Goal: Information Seeking & Learning: Check status

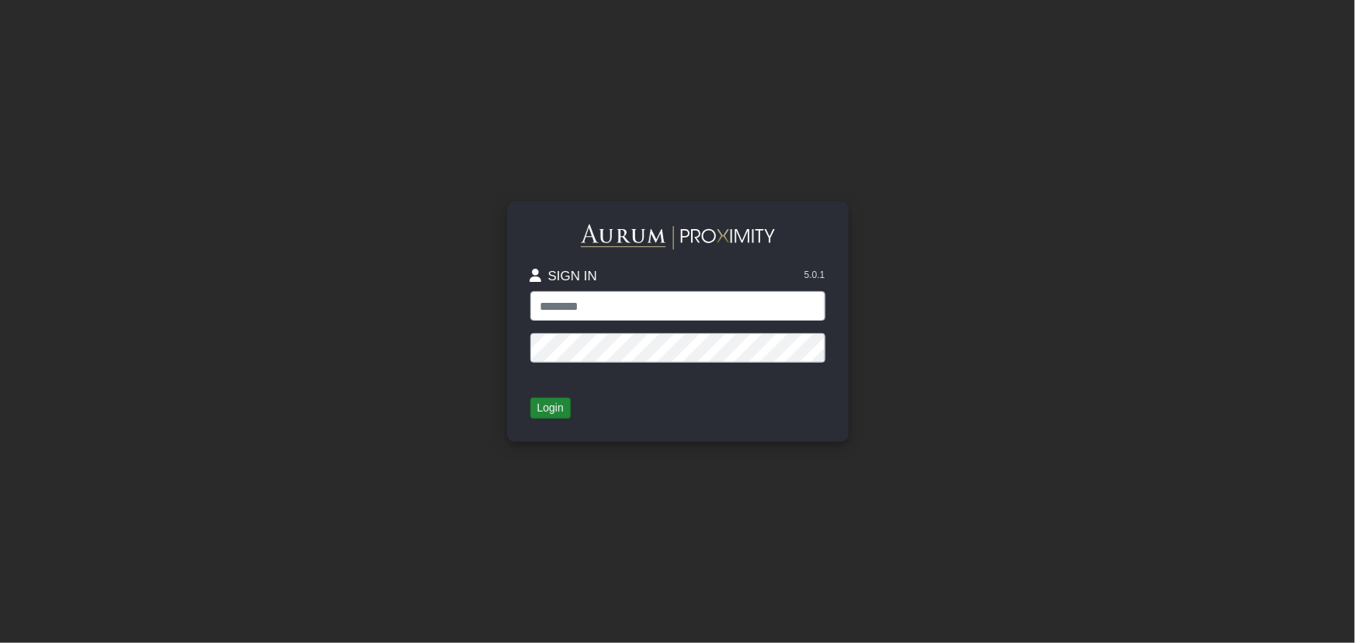
type input "**********"
click at [554, 411] on button "Login" at bounding box center [550, 409] width 40 height 22
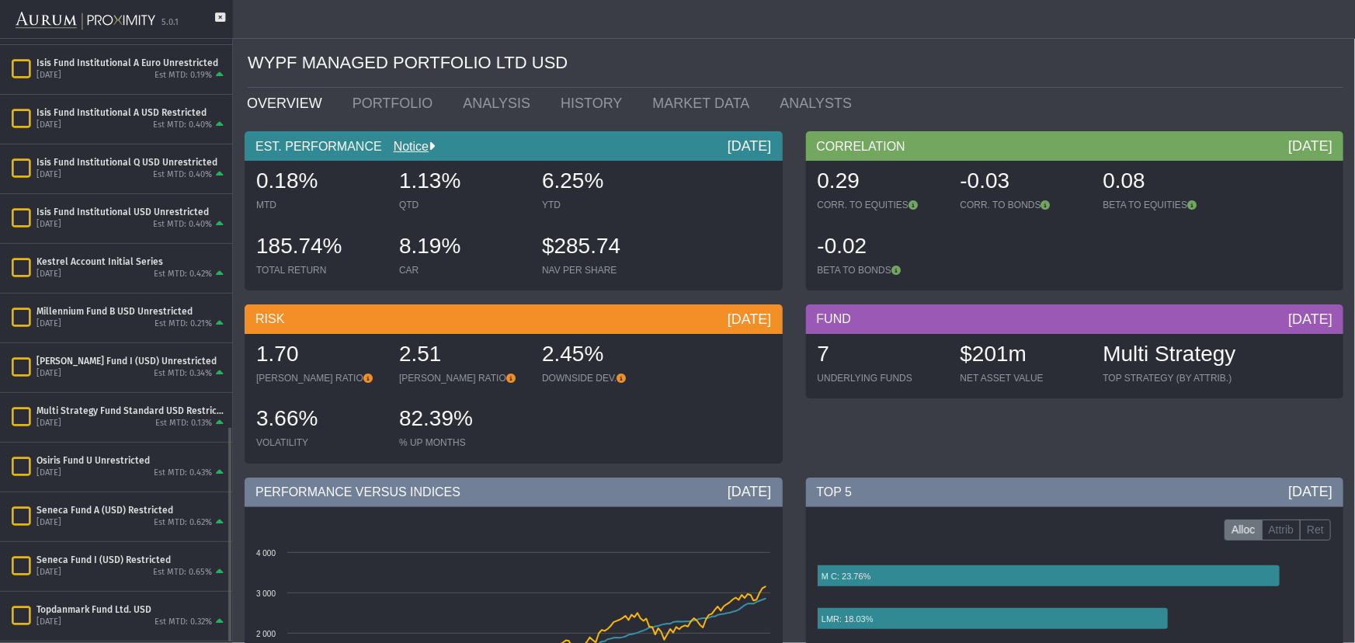
scroll to position [1082, 0]
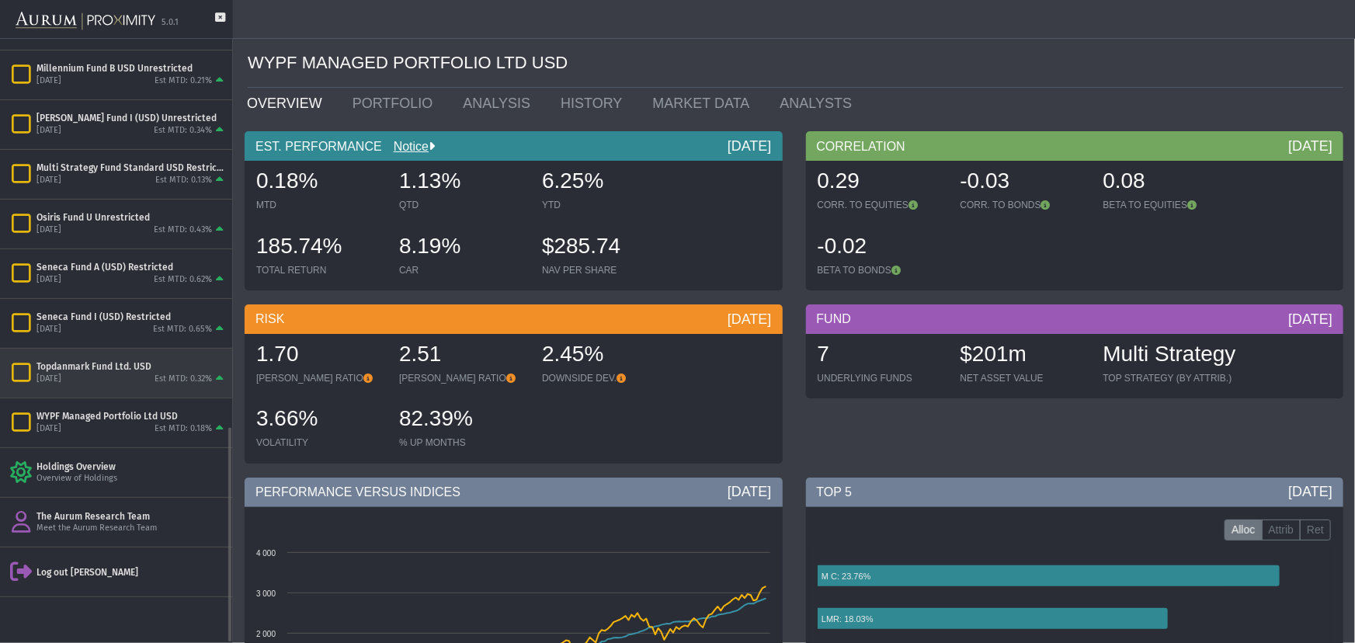
click at [92, 379] on div "[DATE] Est MTD: 0.32%" at bounding box center [131, 380] width 190 height 14
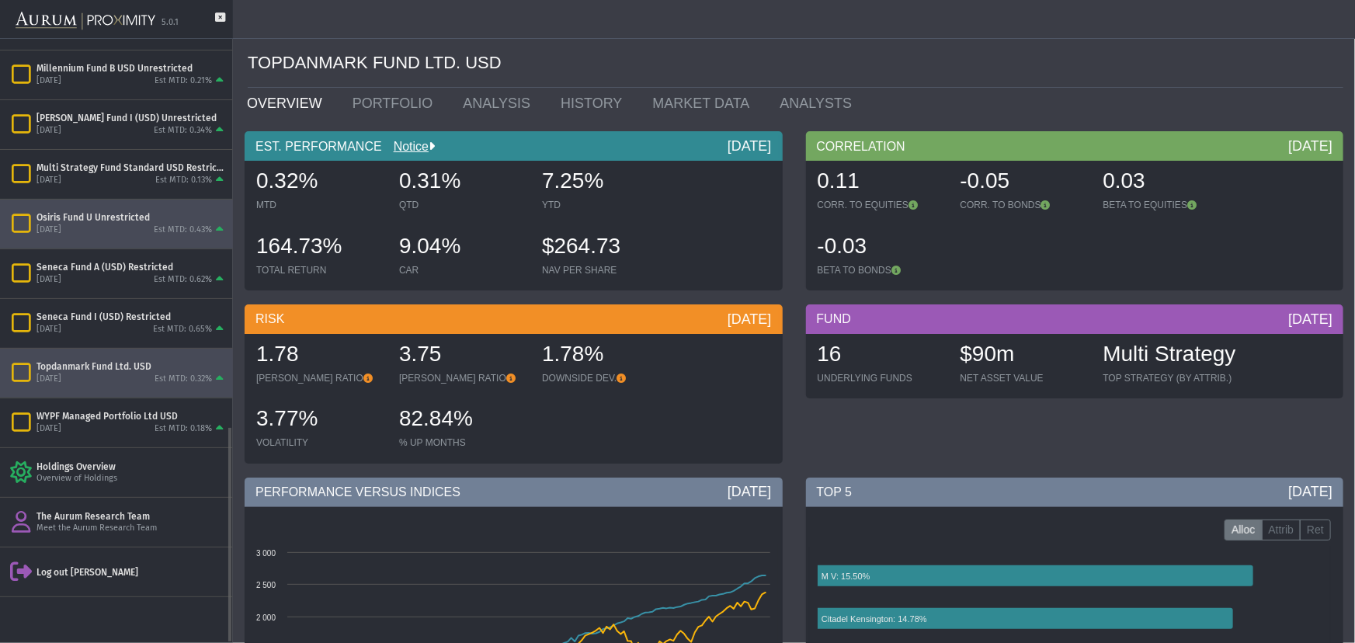
click at [132, 200] on div "Osiris Fund U Unrestricted [DATE] Est MTD: 0.43%" at bounding box center [116, 224] width 233 height 49
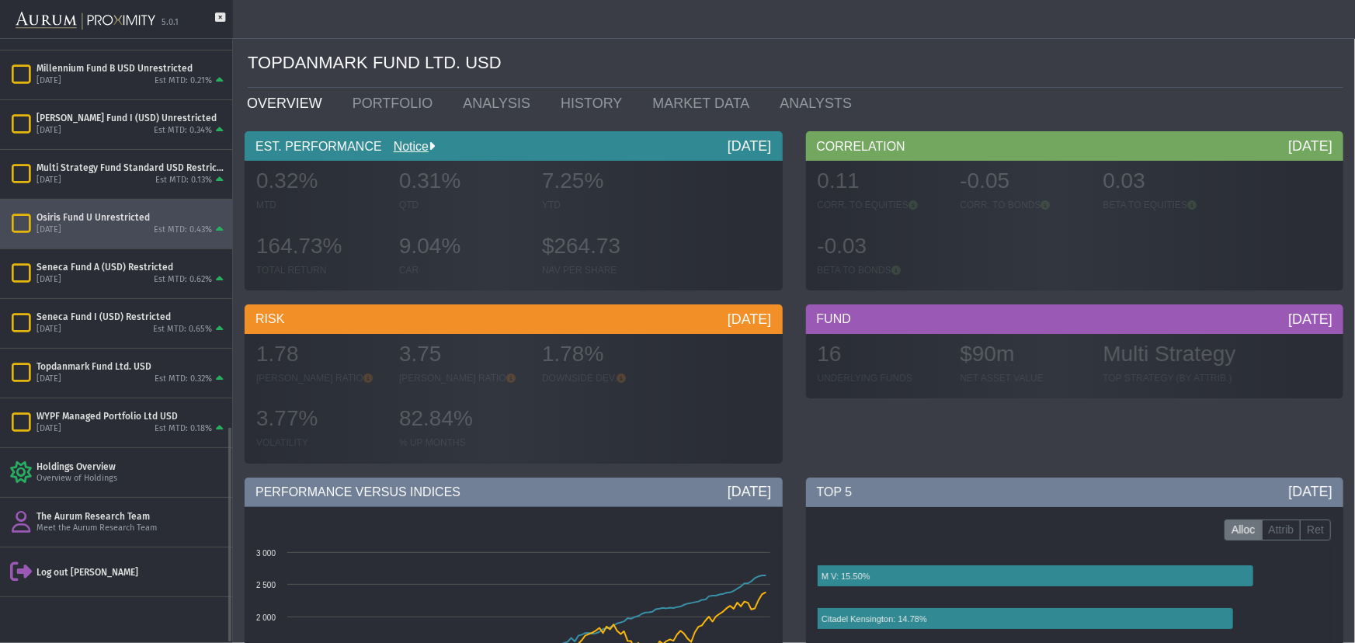
click at [130, 205] on div "Osiris Fund U Unrestricted [DATE] Est MTD: 0.43%" at bounding box center [116, 224] width 233 height 49
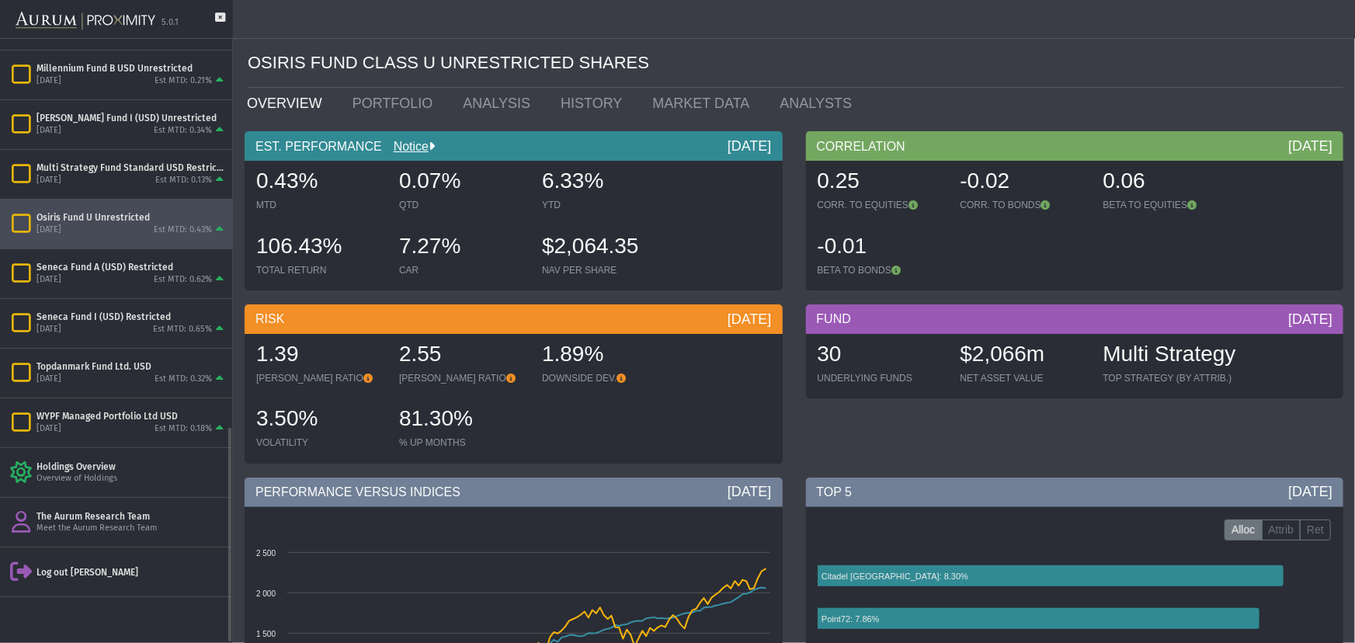
click at [135, 226] on div "[DATE] Est MTD: 0.43%" at bounding box center [131, 231] width 190 height 14
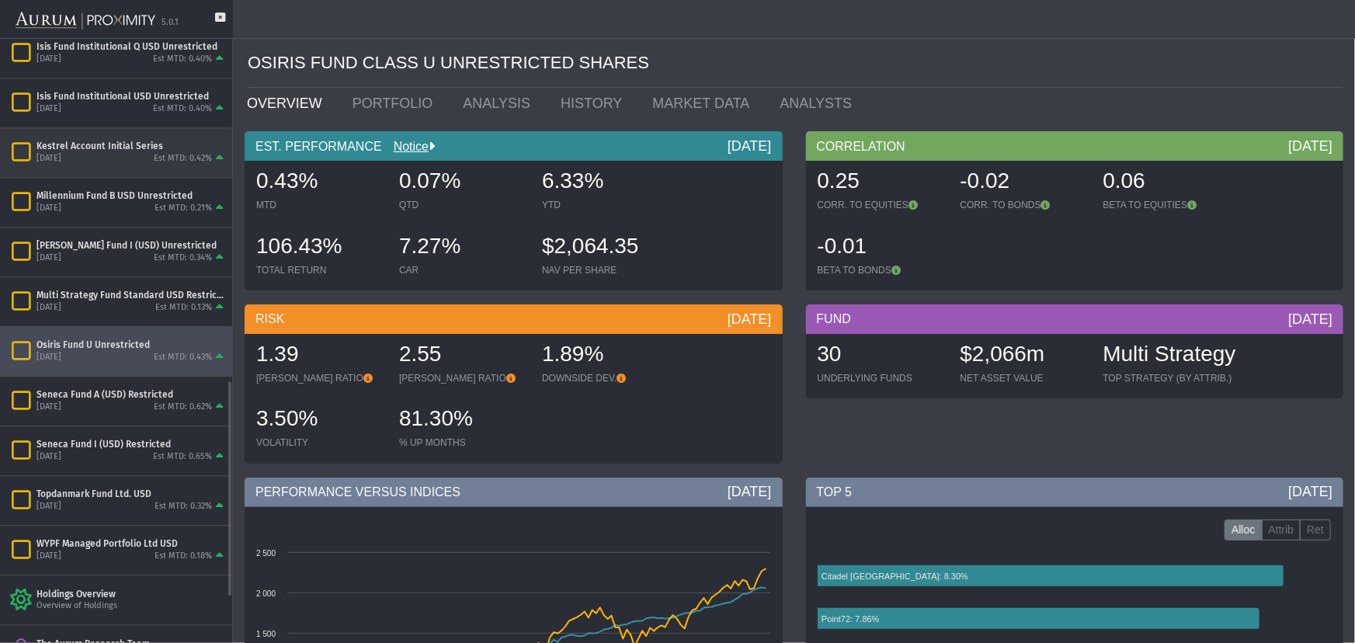
scroll to position [954, 0]
click at [131, 162] on div "[DATE] Est MTD: 0.42%" at bounding box center [131, 158] width 190 height 14
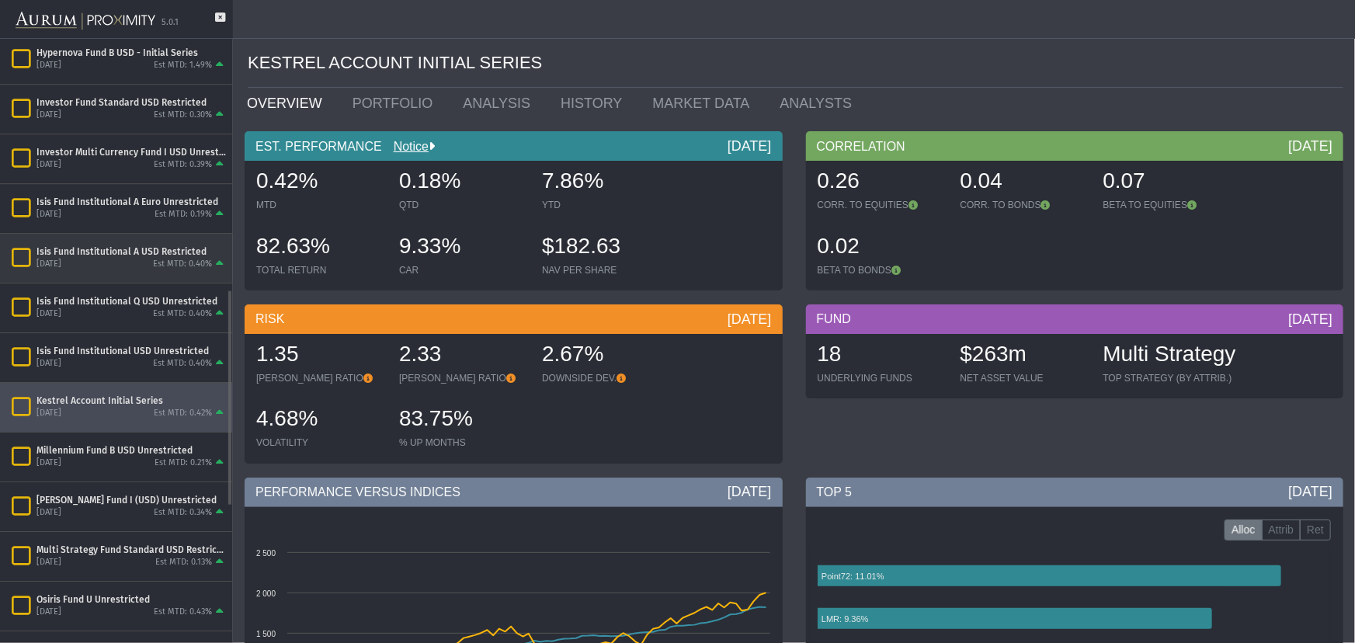
scroll to position [700, 0]
click at [127, 266] on div "[DATE] Est MTD: 0.40%" at bounding box center [131, 264] width 190 height 14
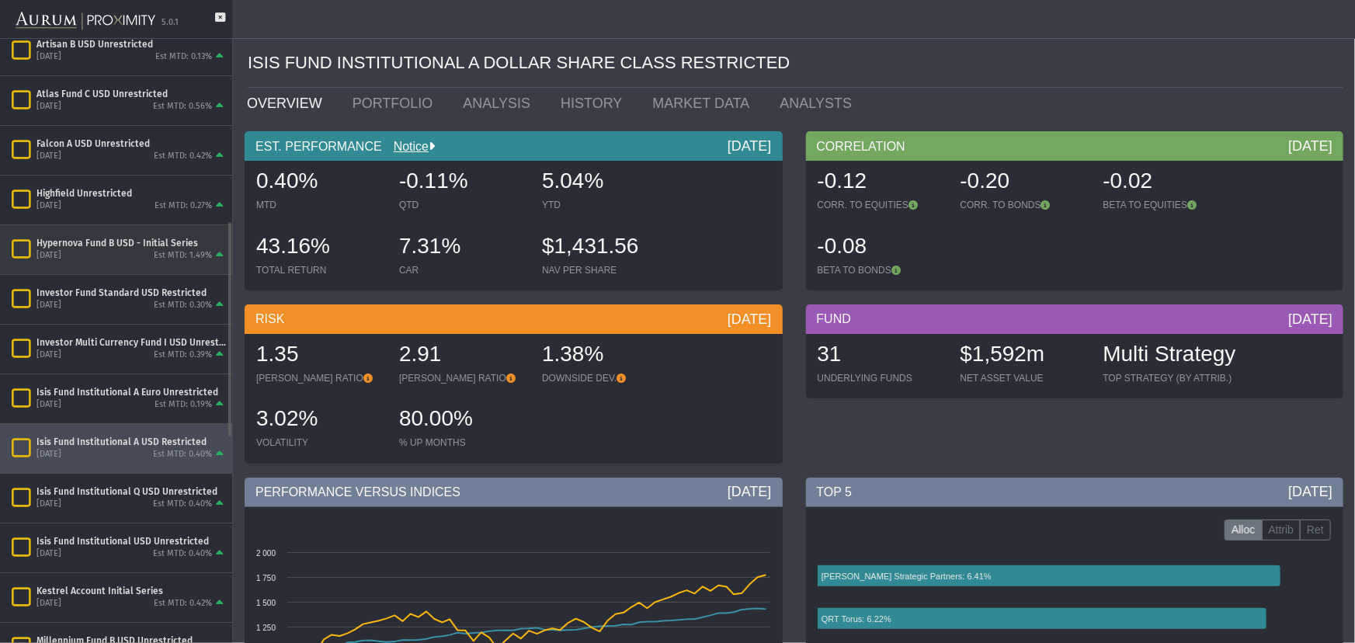
scroll to position [509, 0]
click at [123, 259] on div "[DATE] Est MTD: 1.49%" at bounding box center [131, 255] width 190 height 14
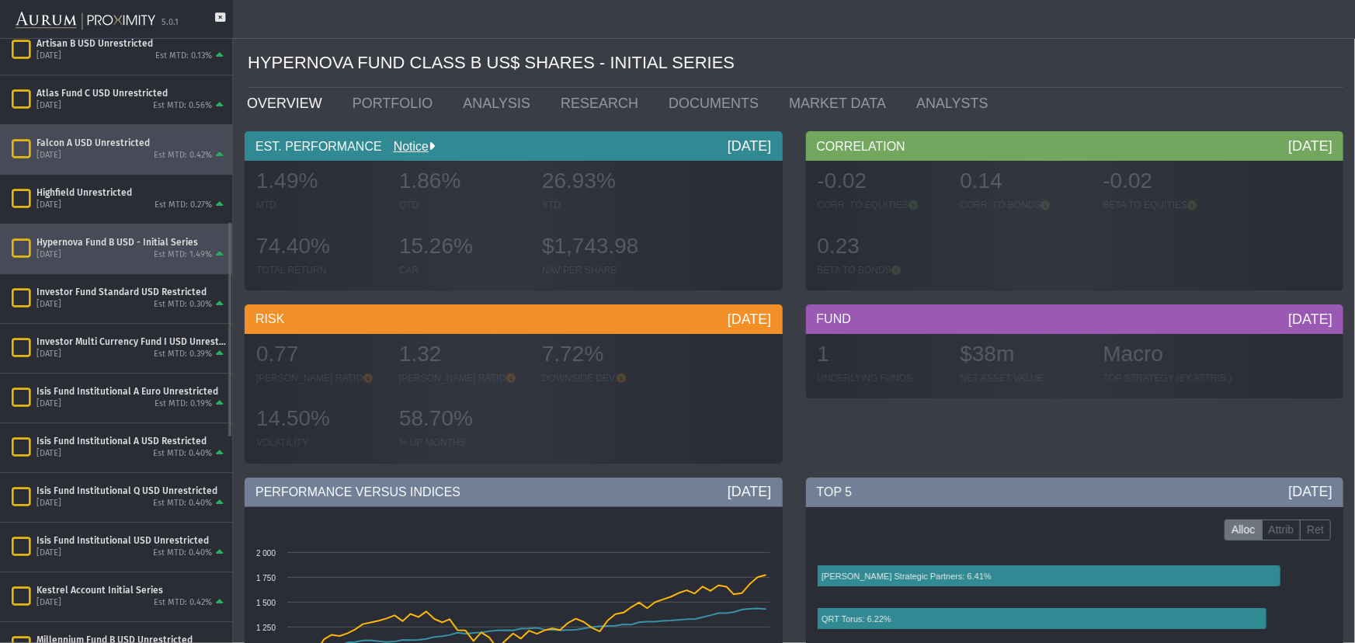
click at [103, 171] on div "Falcon A USD Unrestricted [DATE] Est MTD: 0.42%" at bounding box center [116, 149] width 233 height 49
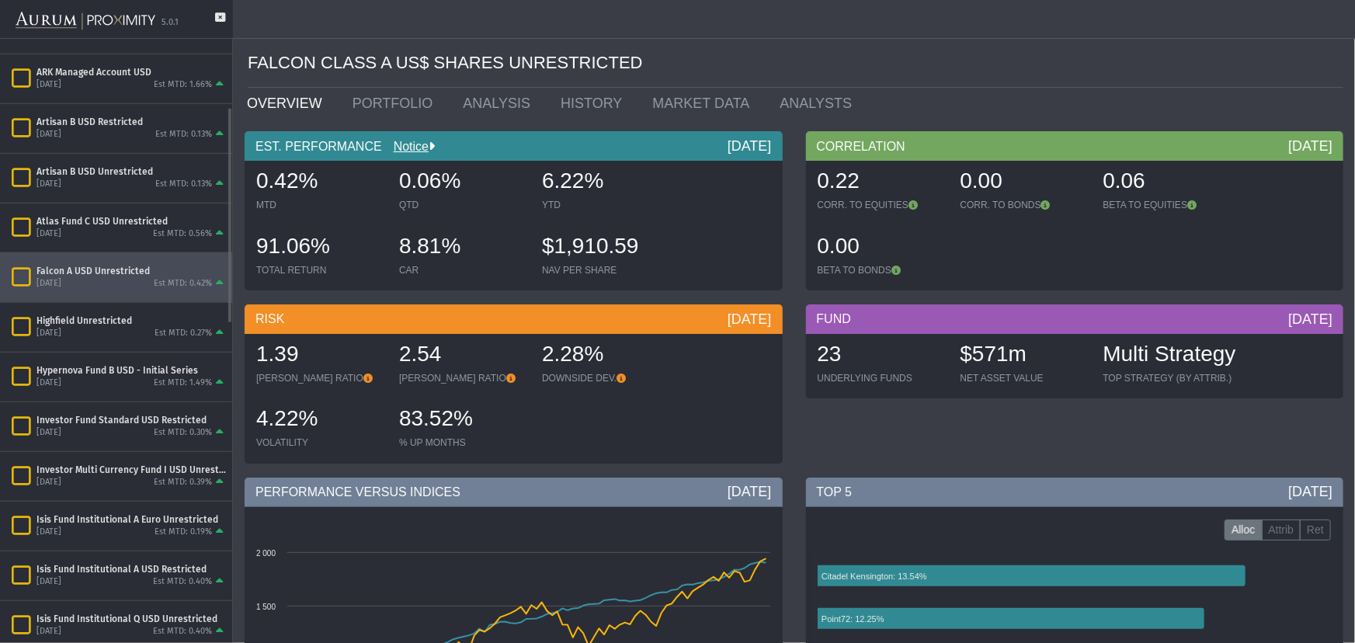
scroll to position [126, 0]
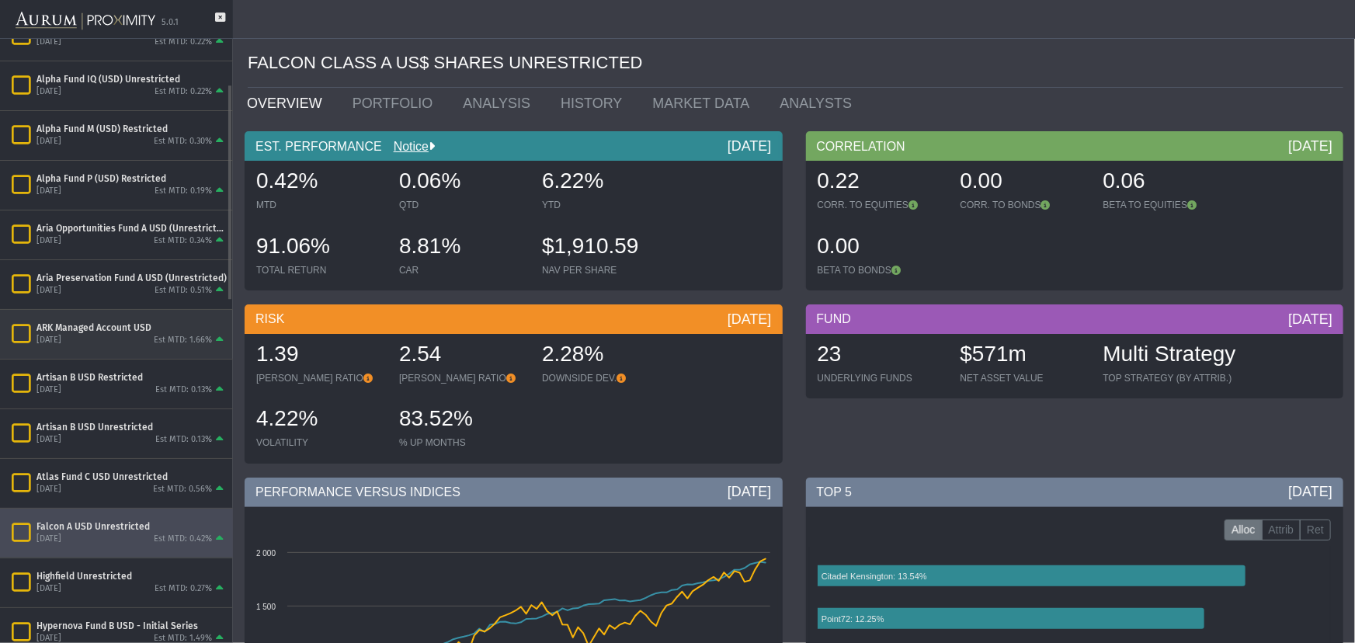
click at [138, 324] on div "ARK Managed Account USD" at bounding box center [131, 327] width 190 height 12
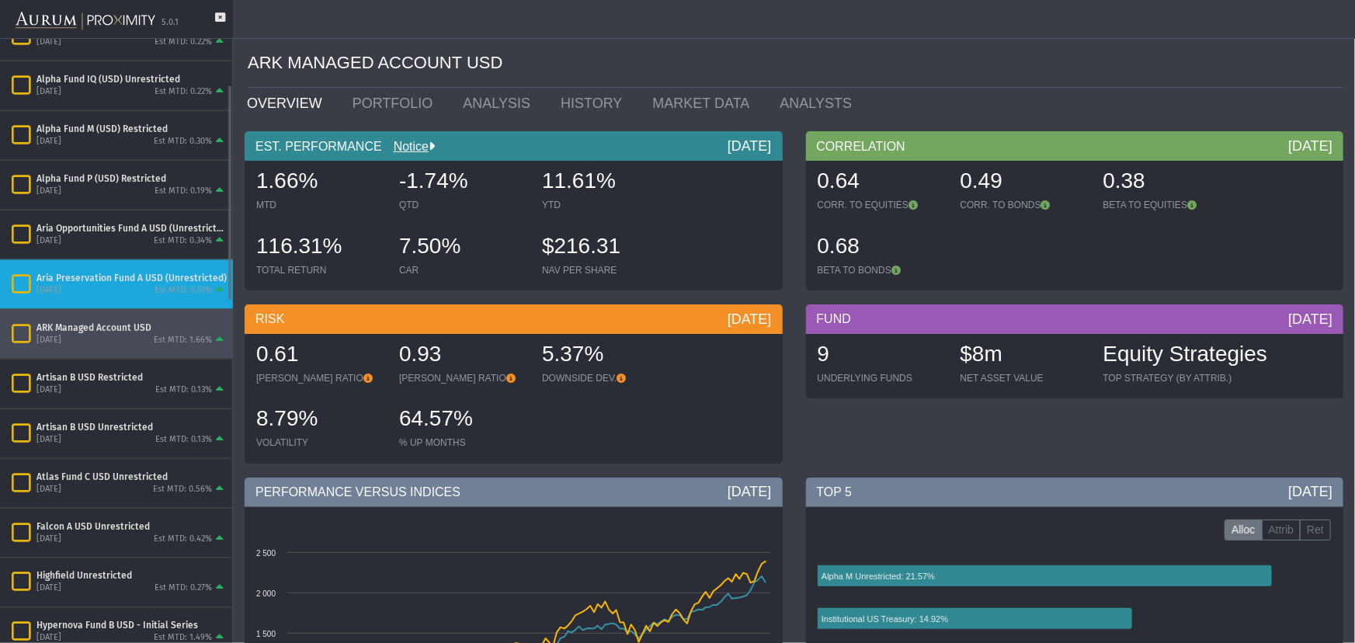
scroll to position [127, 0]
drag, startPoint x: 119, startPoint y: 296, endPoint x: 102, endPoint y: 262, distance: 37.5
click at [101, 259] on div "Aria Preservation Fund A USD (Unrestricted) [DATE] Est MTD: 0.51%" at bounding box center [116, 283] width 233 height 49
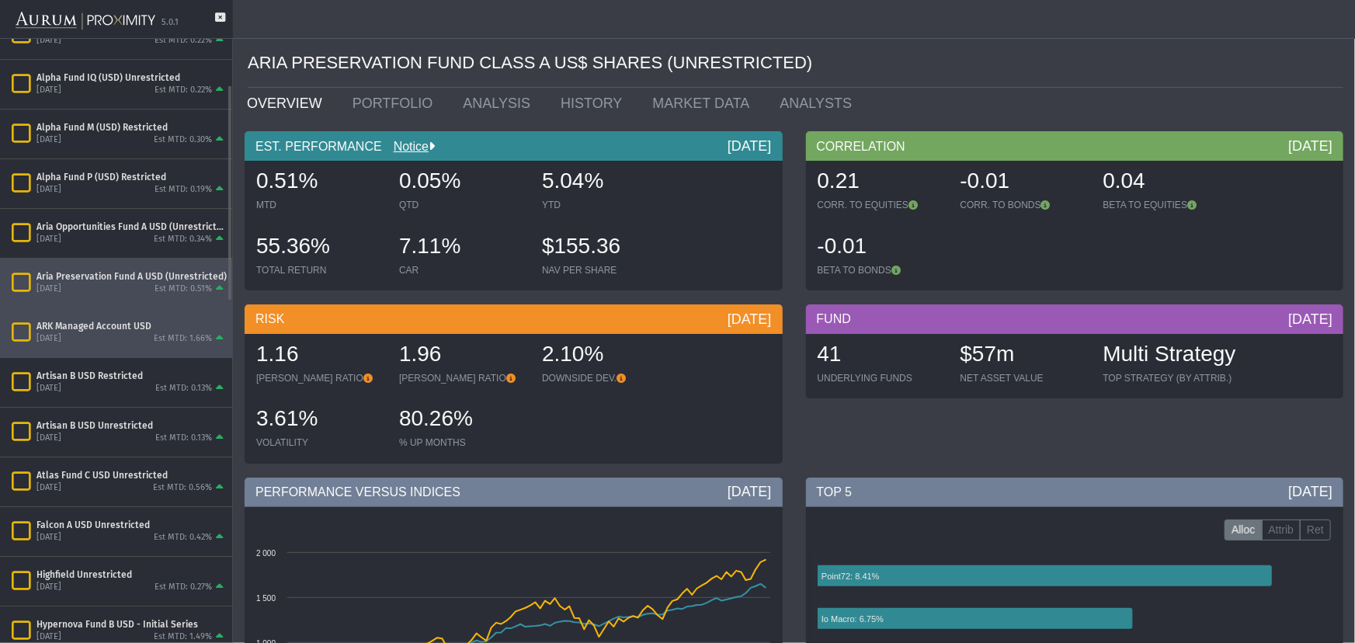
click at [75, 329] on div "ARK Managed Account USD" at bounding box center [131, 326] width 190 height 12
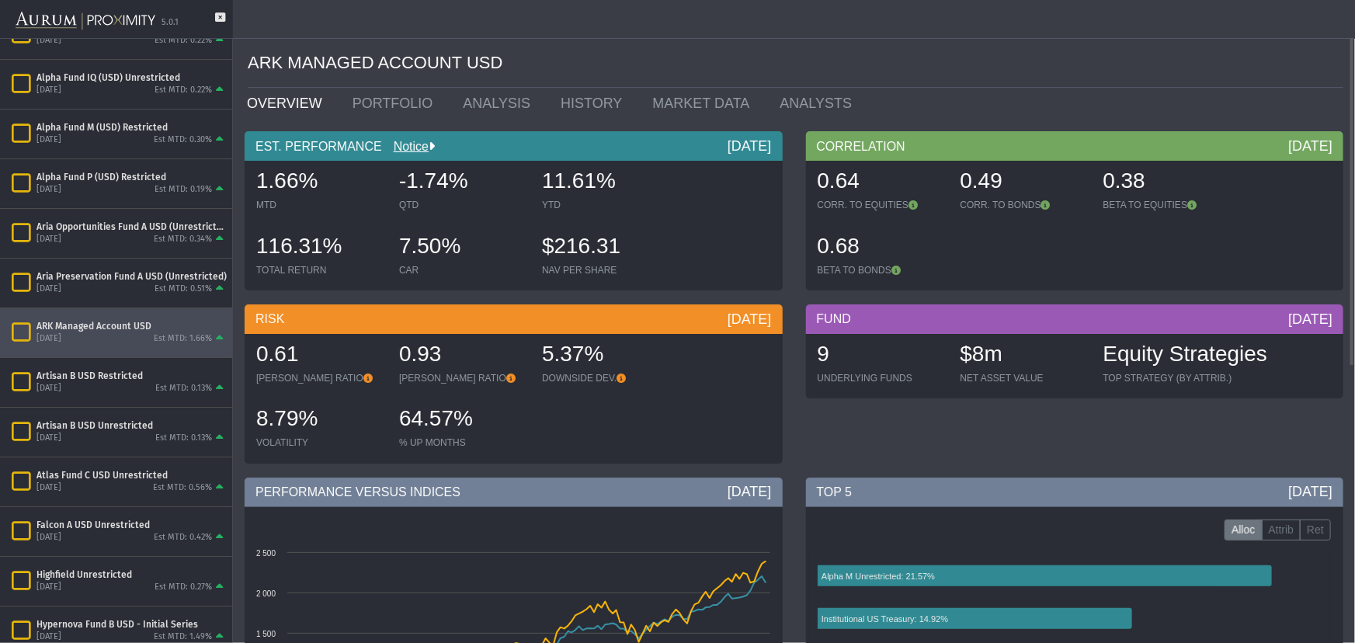
drag, startPoint x: 75, startPoint y: 329, endPoint x: 548, endPoint y: 364, distance: 474.2
click at [558, 370] on div "5.37% DOWNSIDE DEV." at bounding box center [606, 362] width 140 height 55
click at [372, 100] on link "PORTFOLIO" at bounding box center [396, 103] width 111 height 31
